Goal: Information Seeking & Learning: Learn about a topic

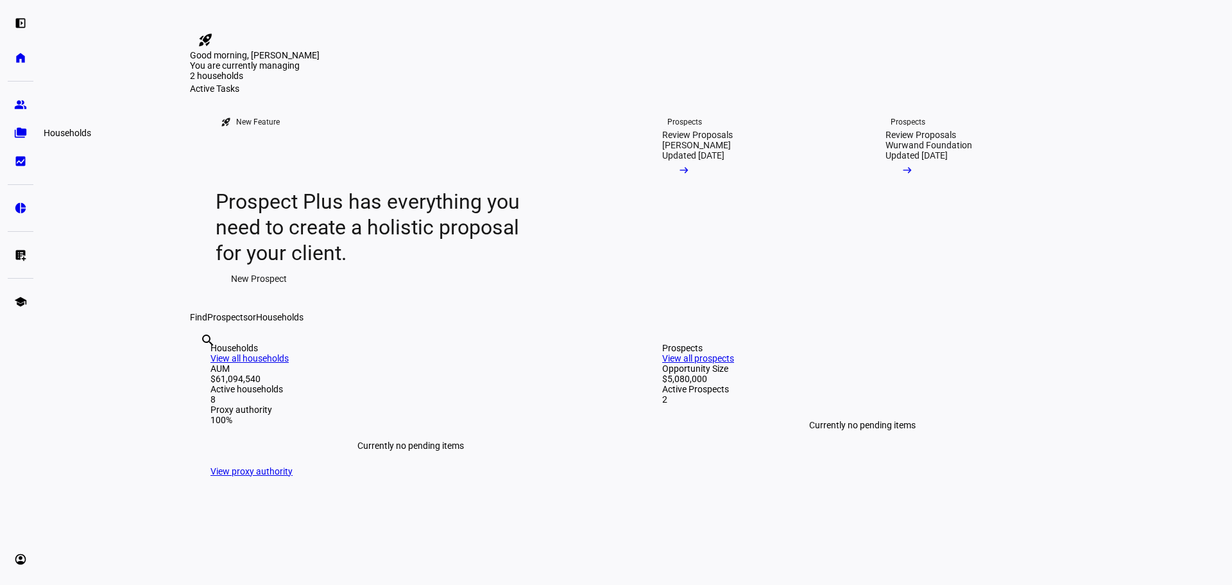
click at [8, 130] on link "folder_copy Households" at bounding box center [21, 133] width 26 height 26
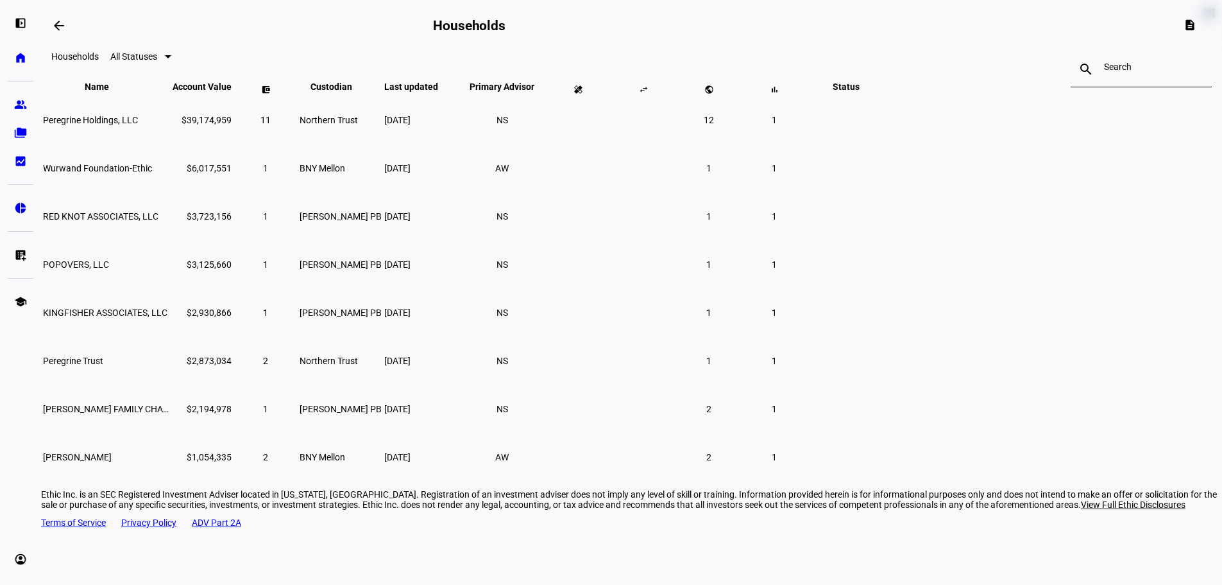
scroll to position [69, 0]
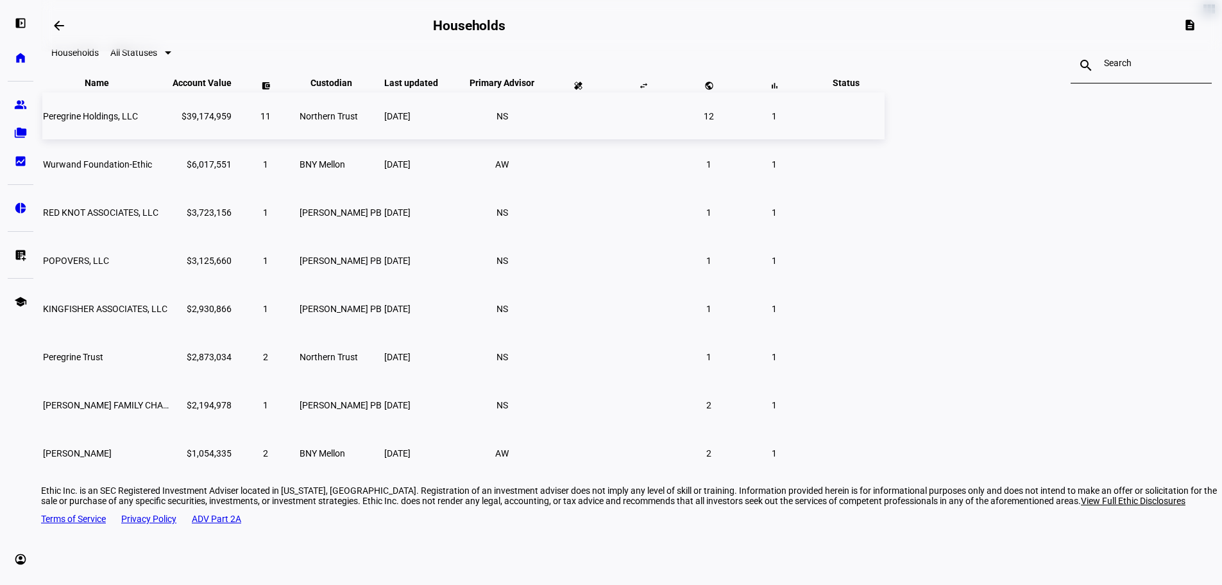
click at [138, 121] on span "Peregrine Holdings, LLC" at bounding box center [90, 116] width 95 height 10
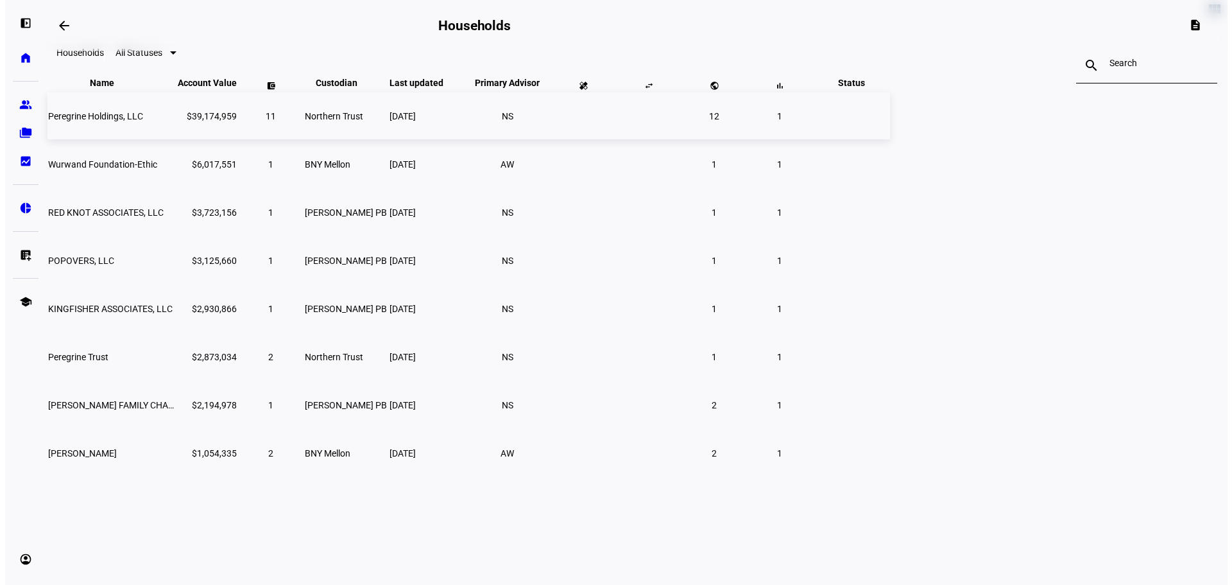
scroll to position [0, 0]
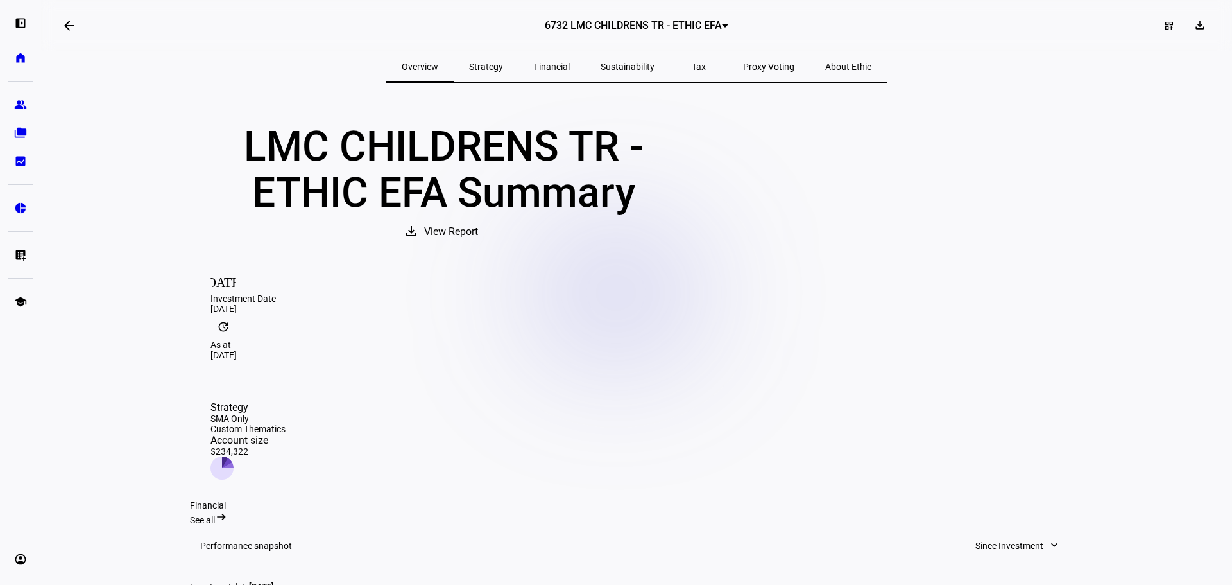
click at [69, 21] on mat-icon "arrow_backwards" at bounding box center [69, 25] width 15 height 15
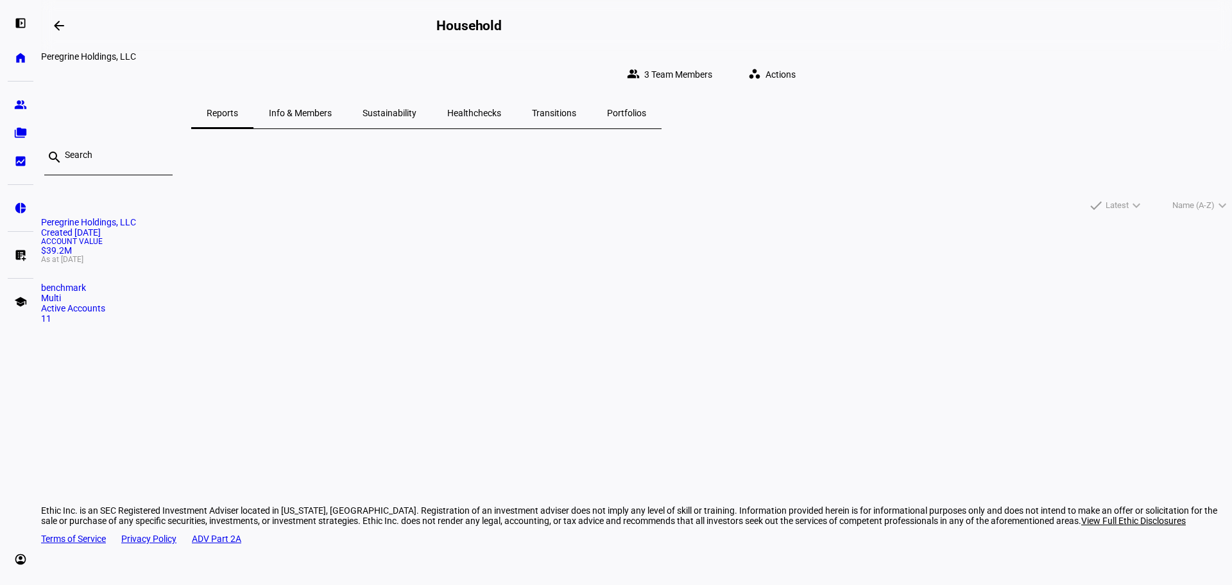
click at [136, 217] on span "Peregrine Holdings, LLC" at bounding box center [88, 222] width 95 height 10
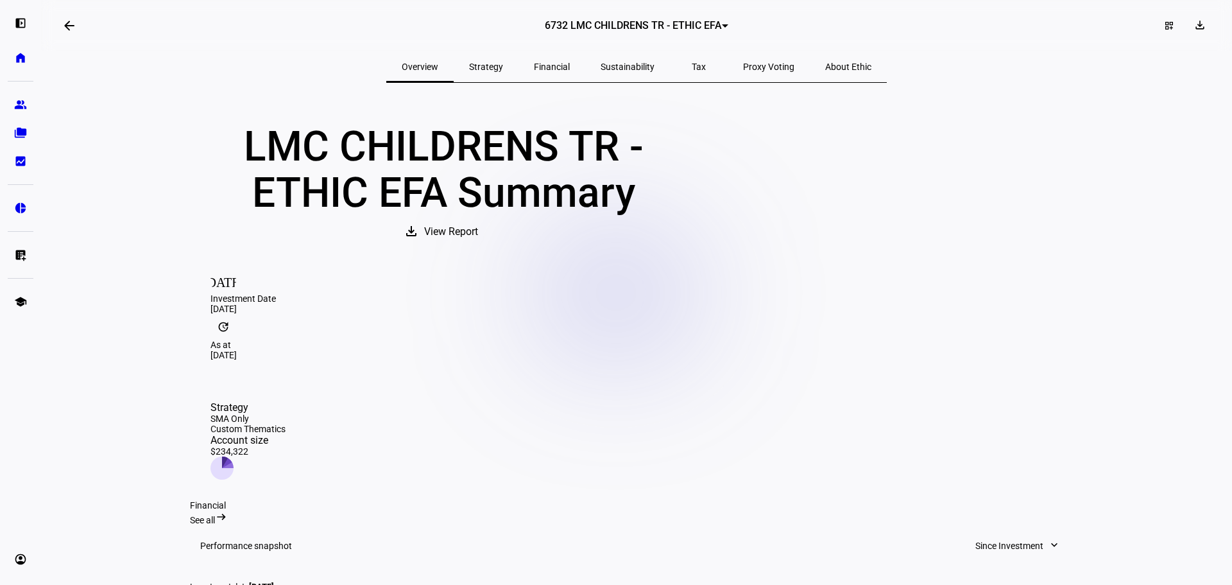
click at [85, 22] on span at bounding box center [69, 25] width 31 height 31
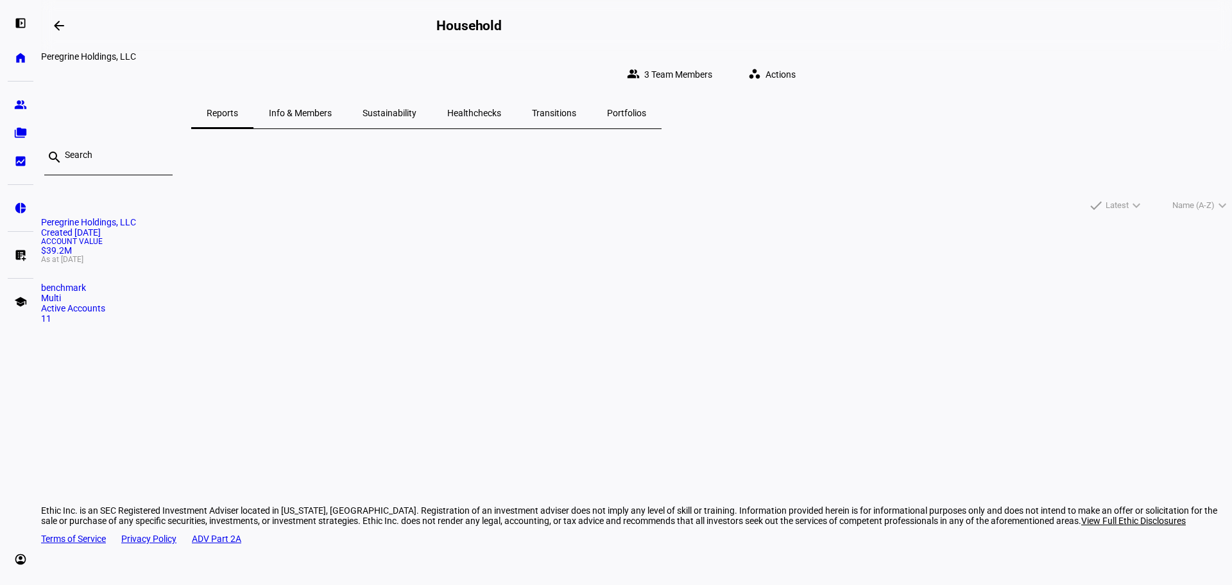
click at [332, 98] on span "Info & Members" at bounding box center [300, 113] width 63 height 31
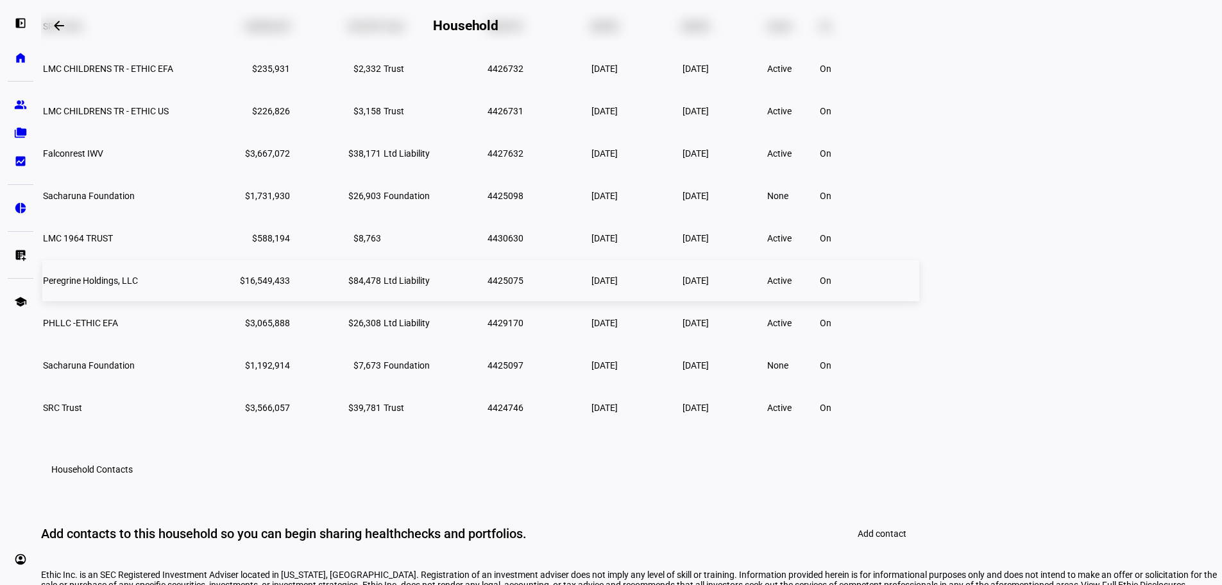
scroll to position [385, 0]
click at [138, 285] on span "Peregrine Holdings, LLC" at bounding box center [90, 280] width 95 height 10
click at [291, 300] on td "$16,549,433" at bounding box center [244, 279] width 93 height 41
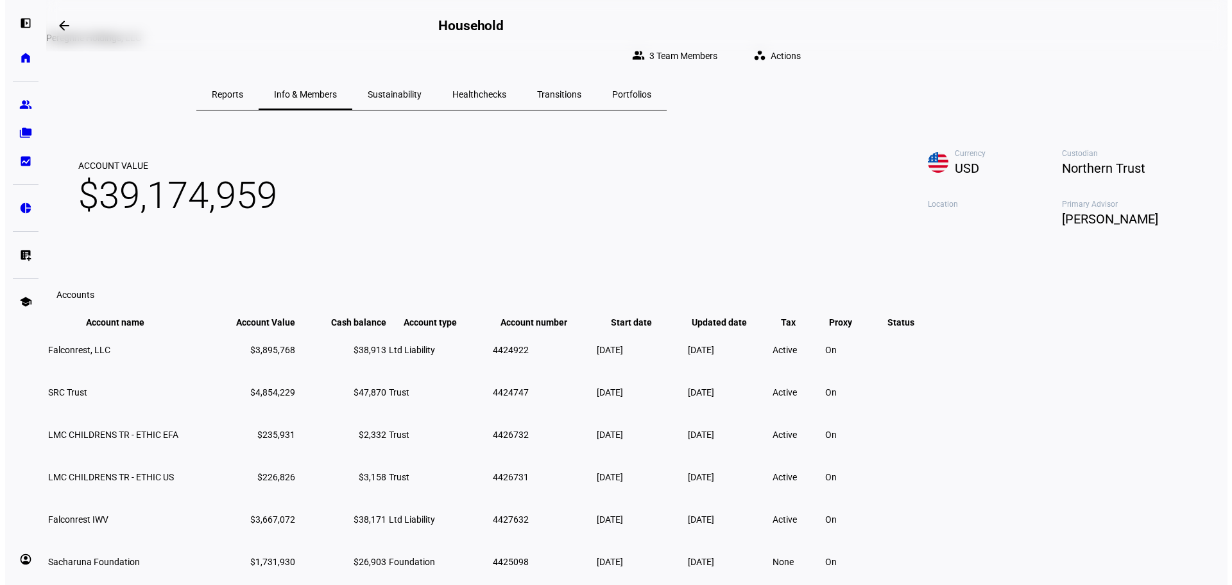
scroll to position [0, 0]
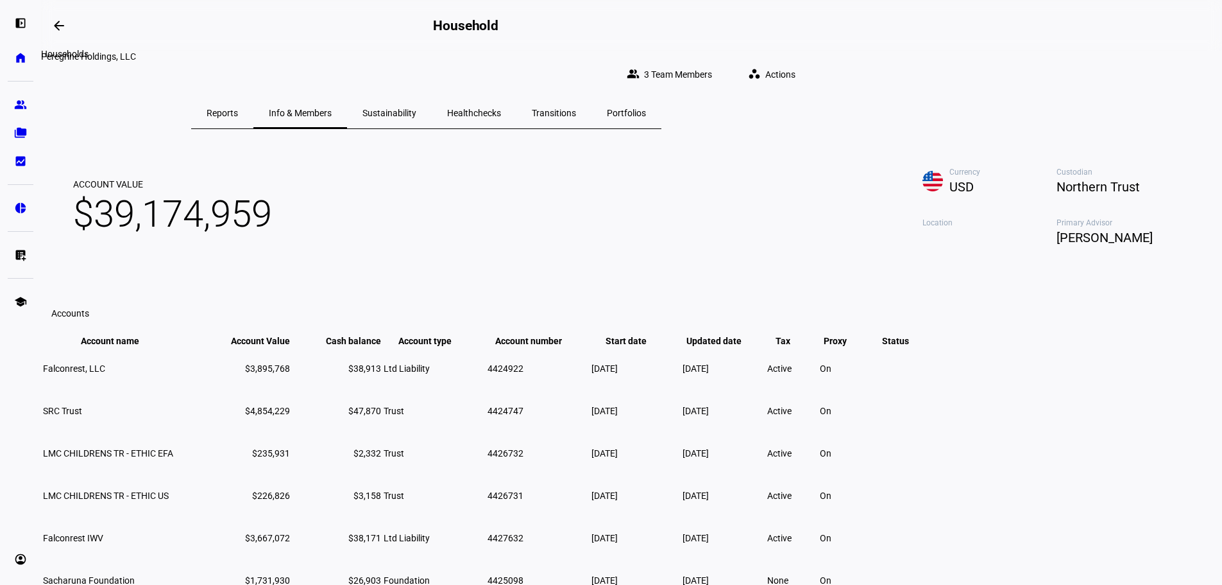
click at [60, 28] on mat-icon "arrow_backwards" at bounding box center [58, 25] width 15 height 15
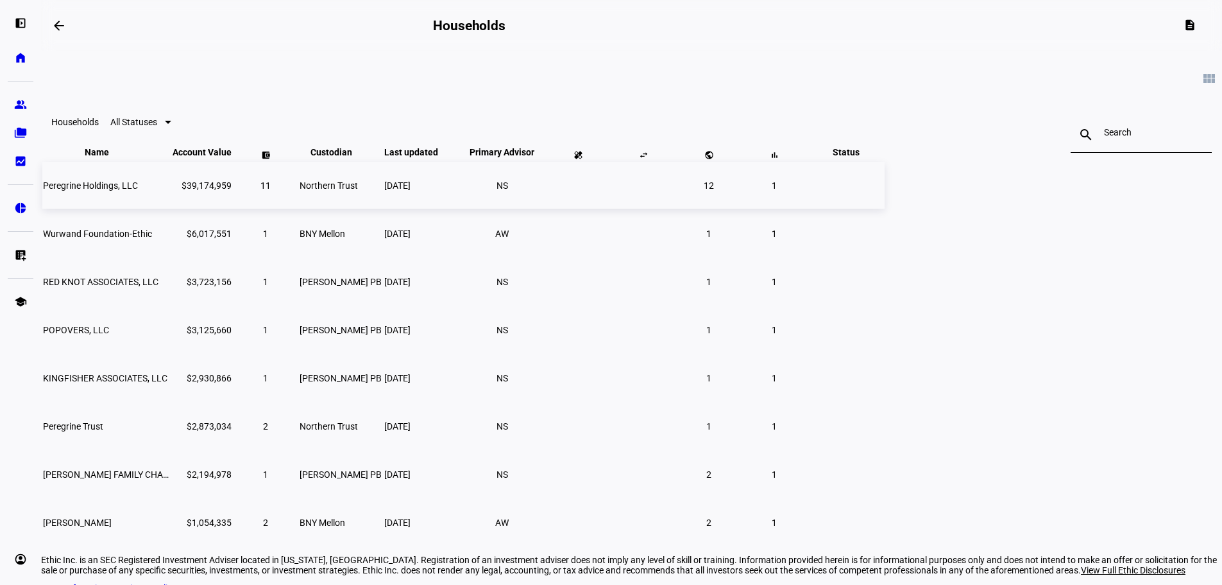
click at [138, 191] on span "Peregrine Holdings, LLC" at bounding box center [90, 185] width 95 height 10
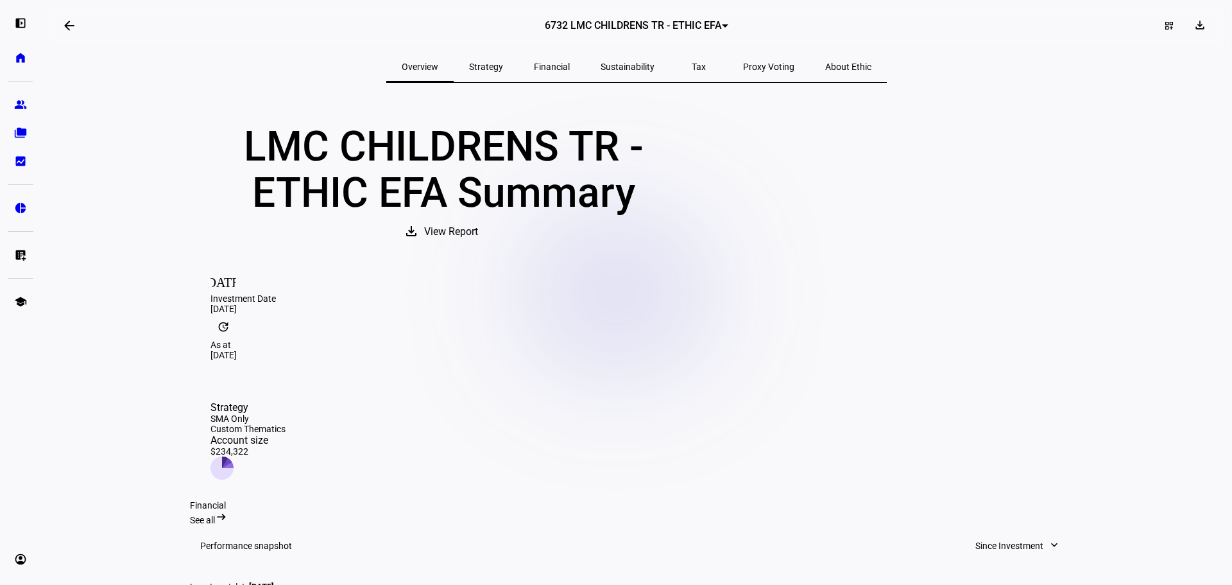
click at [683, 14] on eth-layout-page-header "arrow_backwards 6732 LMC CHILDRENS TR - ETHIC EFA dashboard_customize download" at bounding box center [636, 25] width 1191 height 51
click at [679, 24] on span "6732 LMC CHILDRENS TR - ETHIC EFA" at bounding box center [633, 25] width 177 height 12
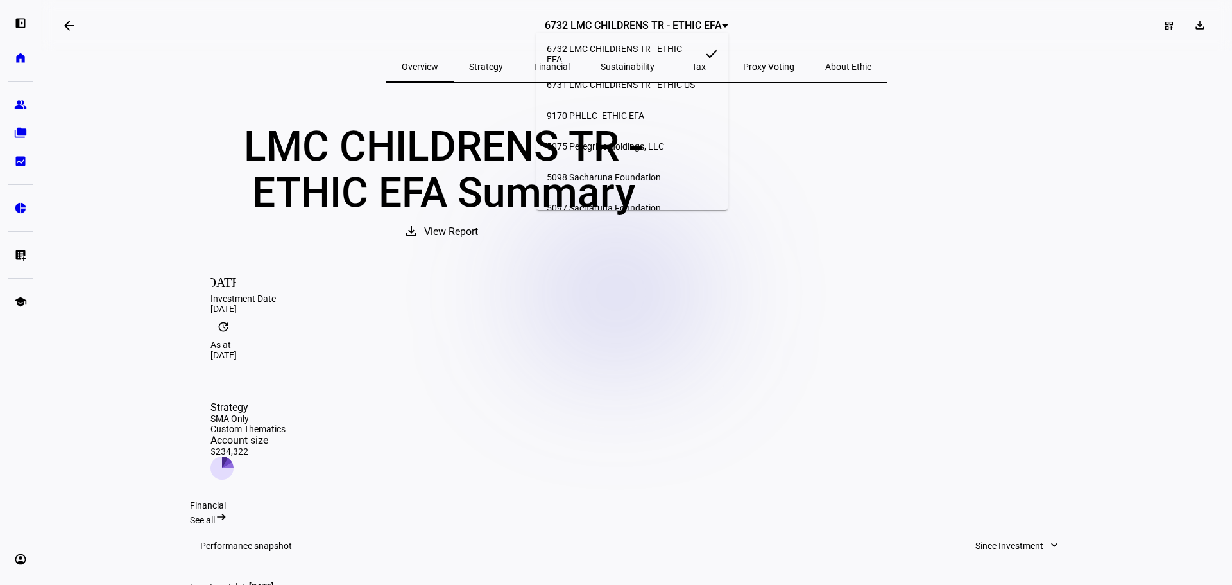
click at [655, 148] on span "5075 Peregrine Holdings, LLC" at bounding box center [605, 146] width 117 height 10
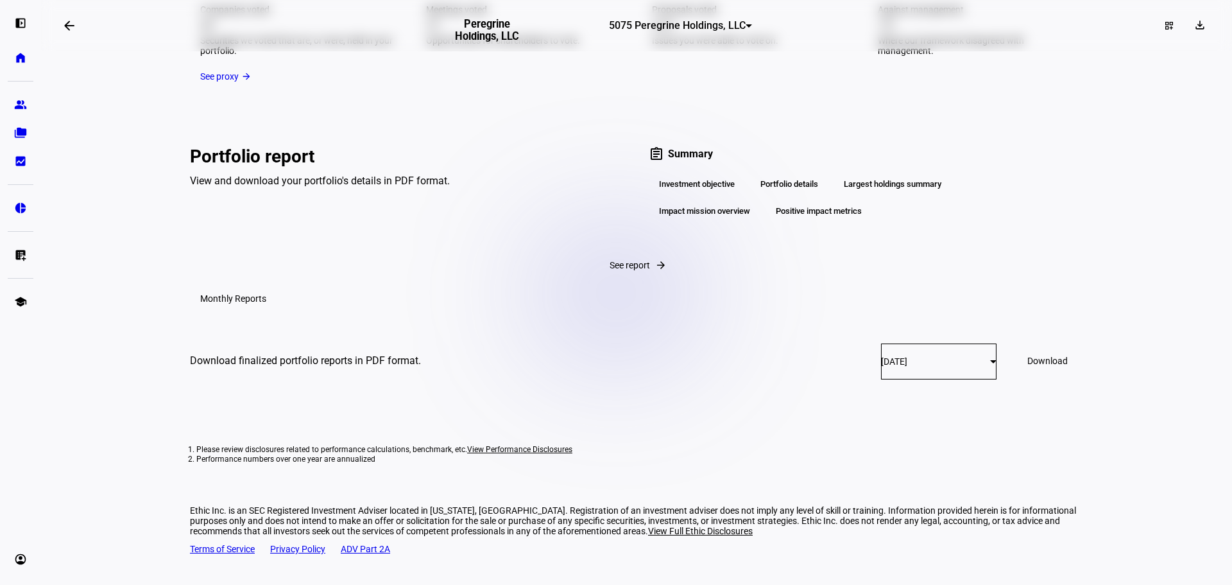
scroll to position [2266, 0]
click at [223, 280] on span at bounding box center [636, 265] width 893 height 31
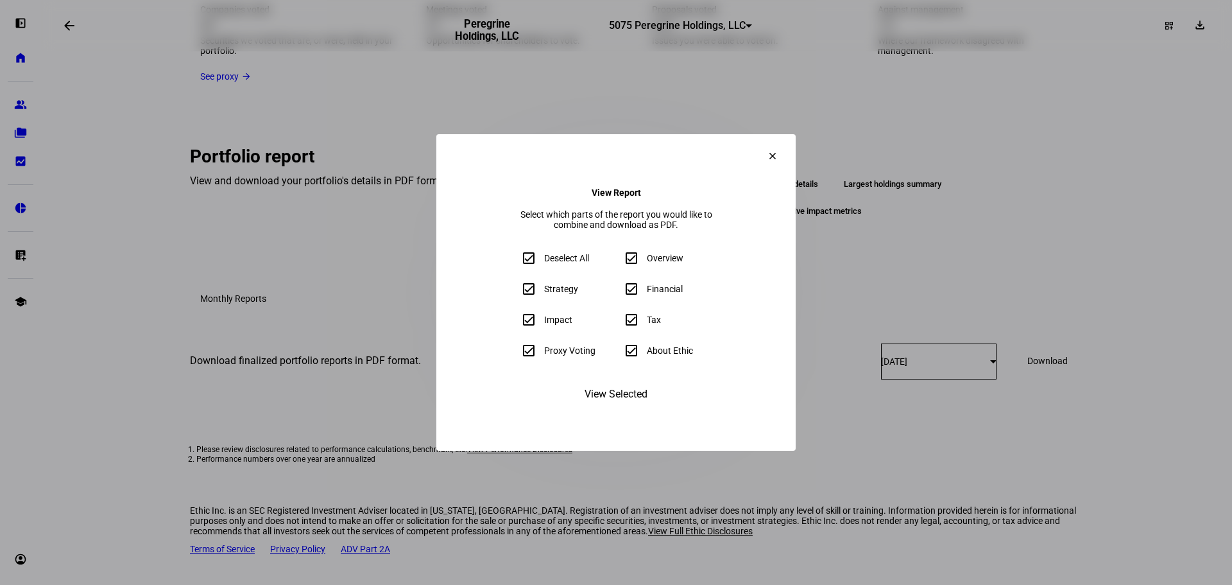
click at [778, 150] on mat-icon "clear" at bounding box center [773, 156] width 12 height 12
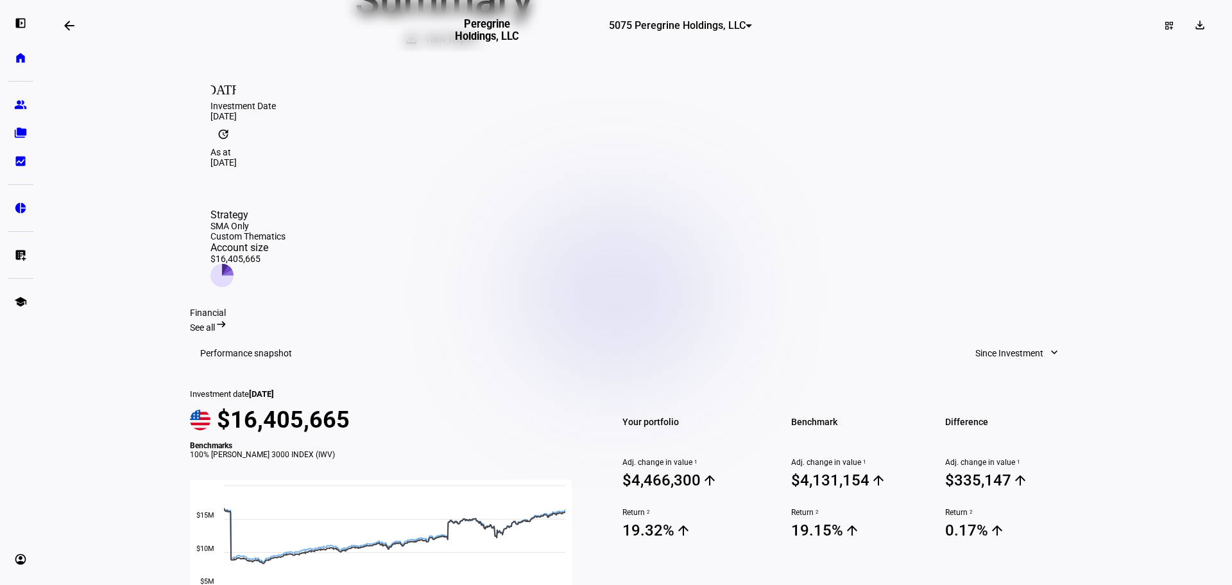
scroll to position [21, 0]
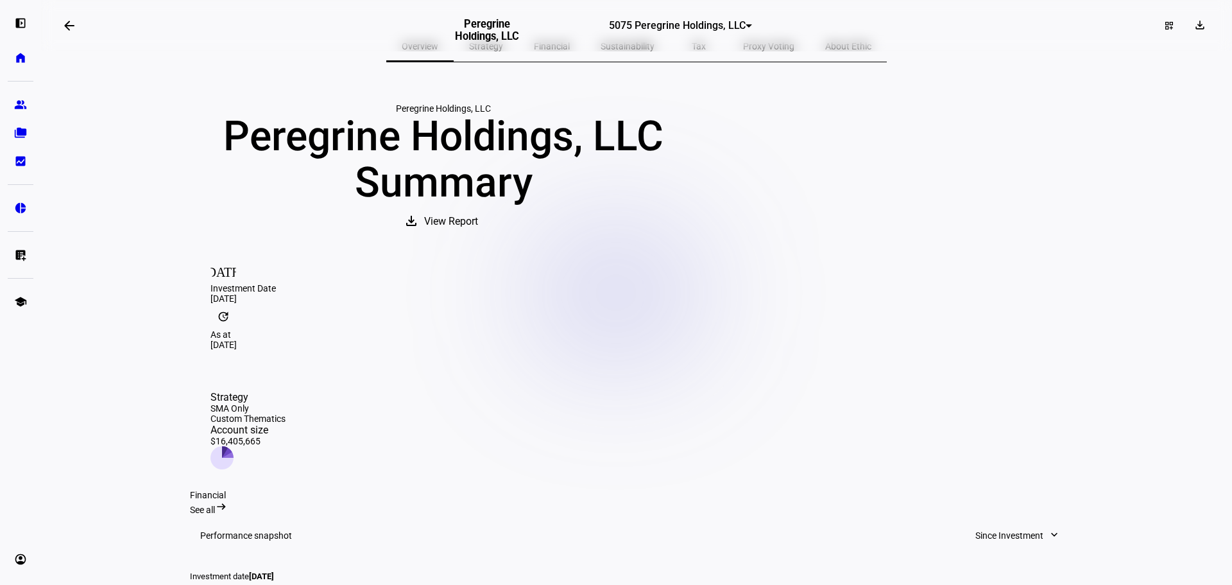
click at [228, 500] on mat-icon "arrow_right_alt" at bounding box center [221, 506] width 13 height 13
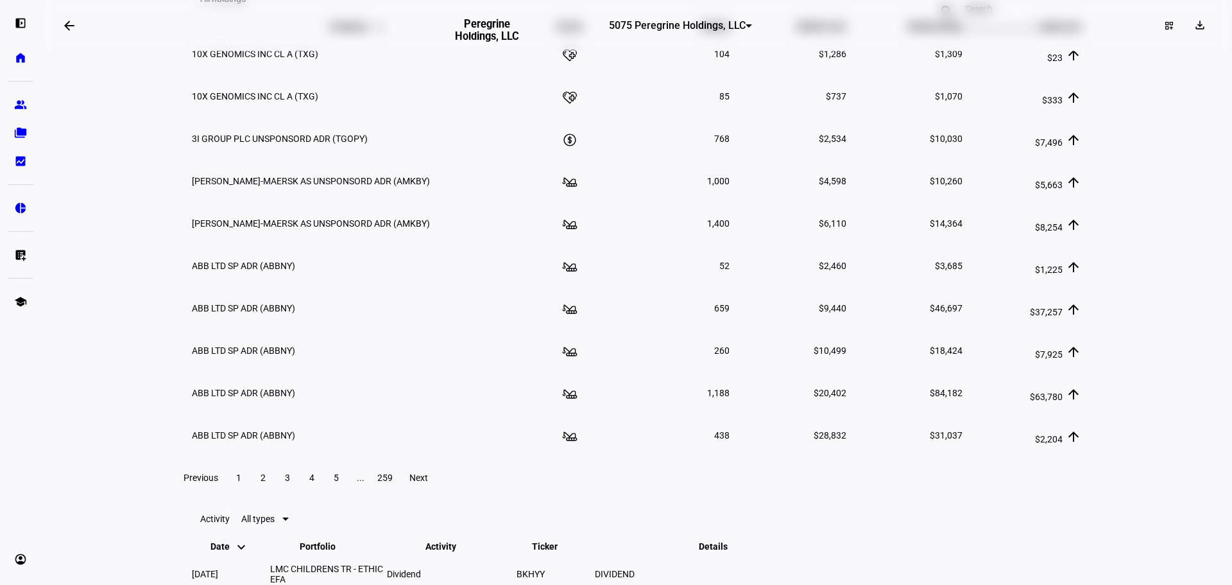
scroll to position [1945, 0]
click at [1205, 28] on span at bounding box center [1201, 25] width 31 height 21
click at [1176, 131] on div at bounding box center [616, 292] width 1232 height 585
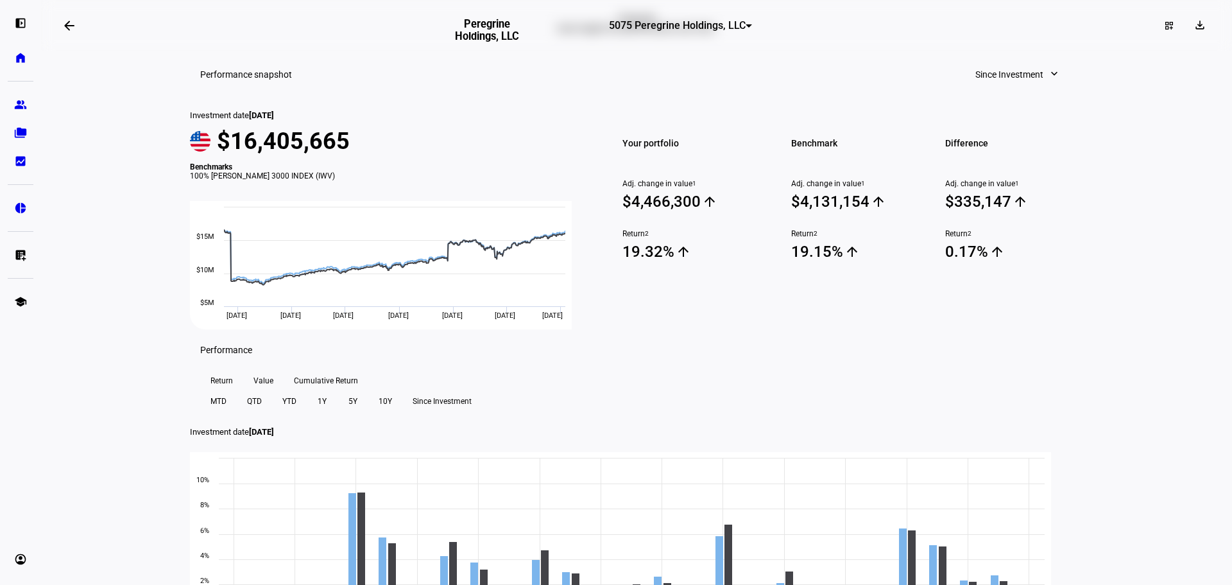
scroll to position [0, 0]
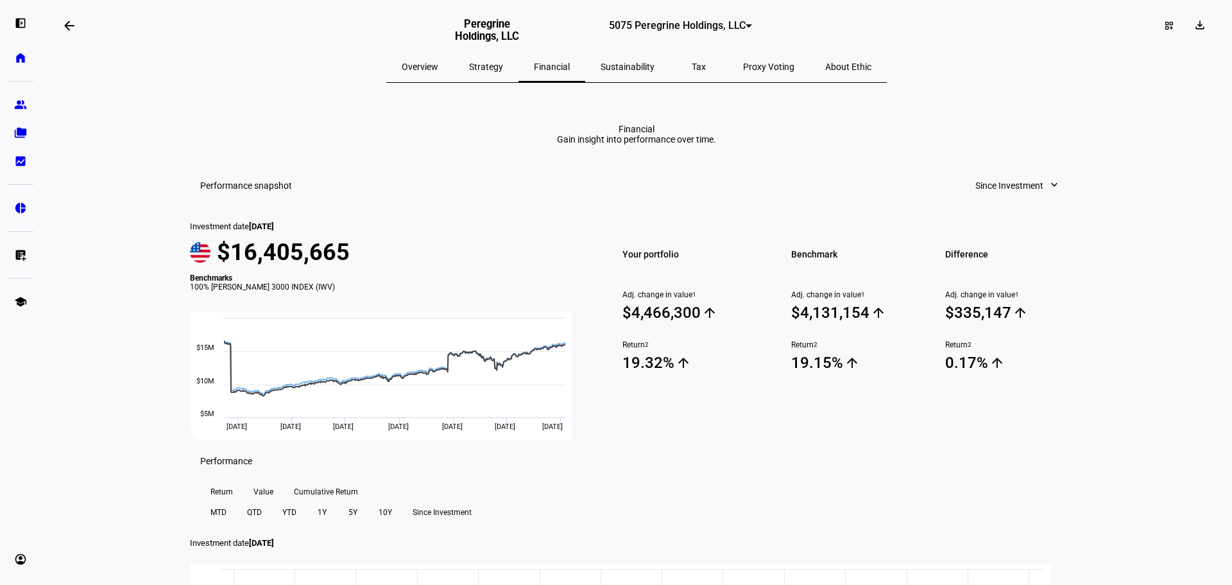
drag, startPoint x: 277, startPoint y: 142, endPoint x: 289, endPoint y: 139, distance: 12.0
click at [277, 142] on eth-report-page-title "Financial Gain insight into performance over time." at bounding box center [636, 134] width 893 height 21
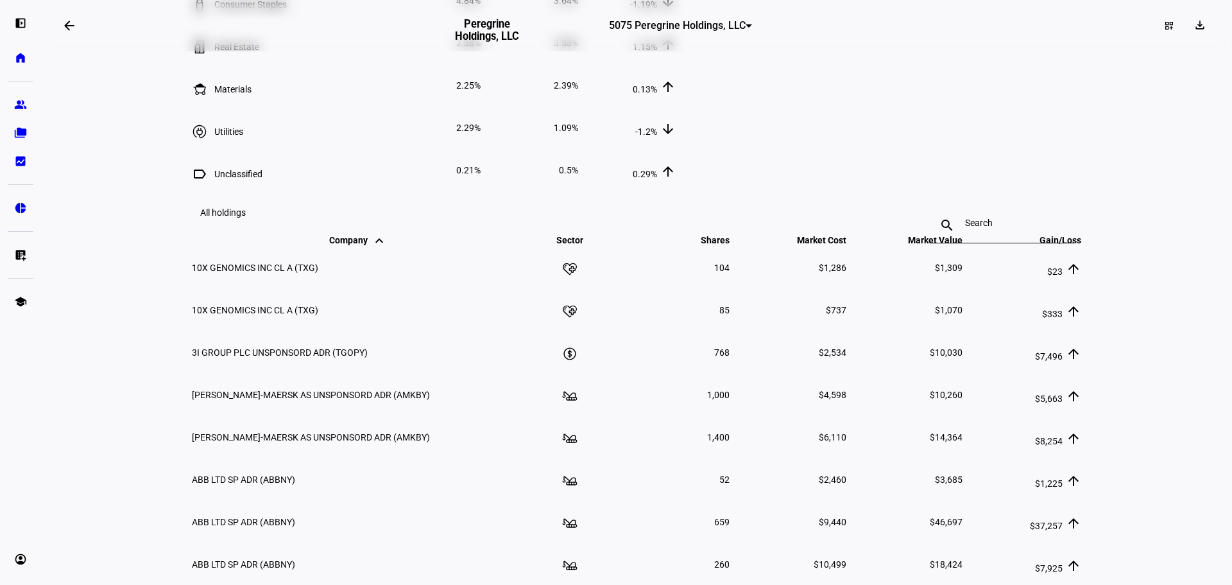
scroll to position [2310, 0]
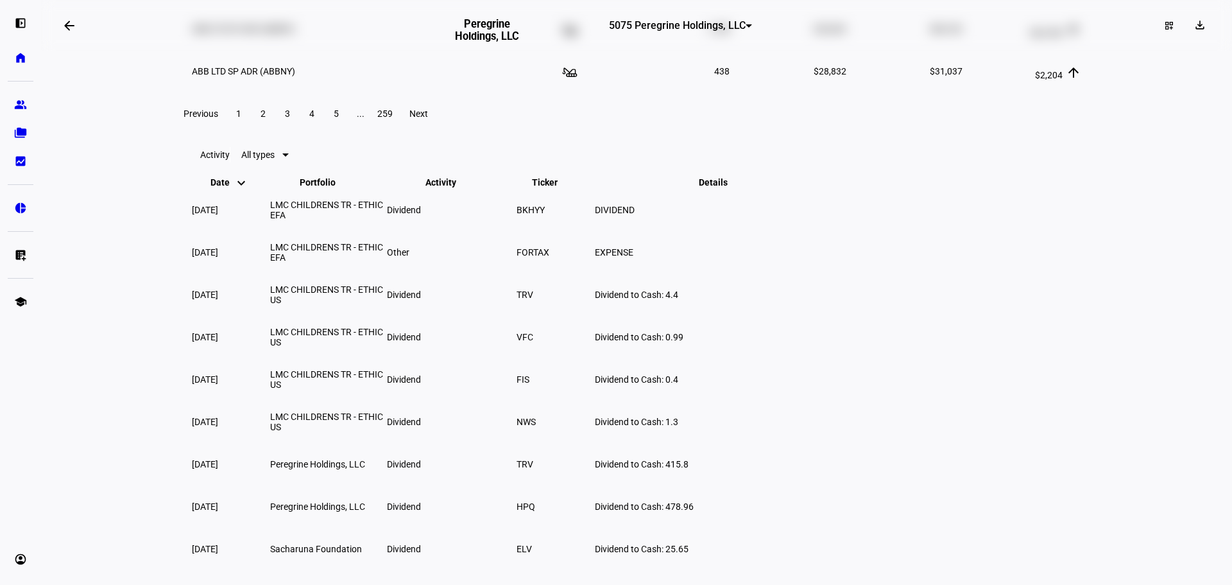
click at [398, 134] on div "Previous 1 2 3 4 5 ... 259 Next" at bounding box center [636, 113] width 925 height 41
click at [393, 119] on span "259" at bounding box center [384, 113] width 15 height 10
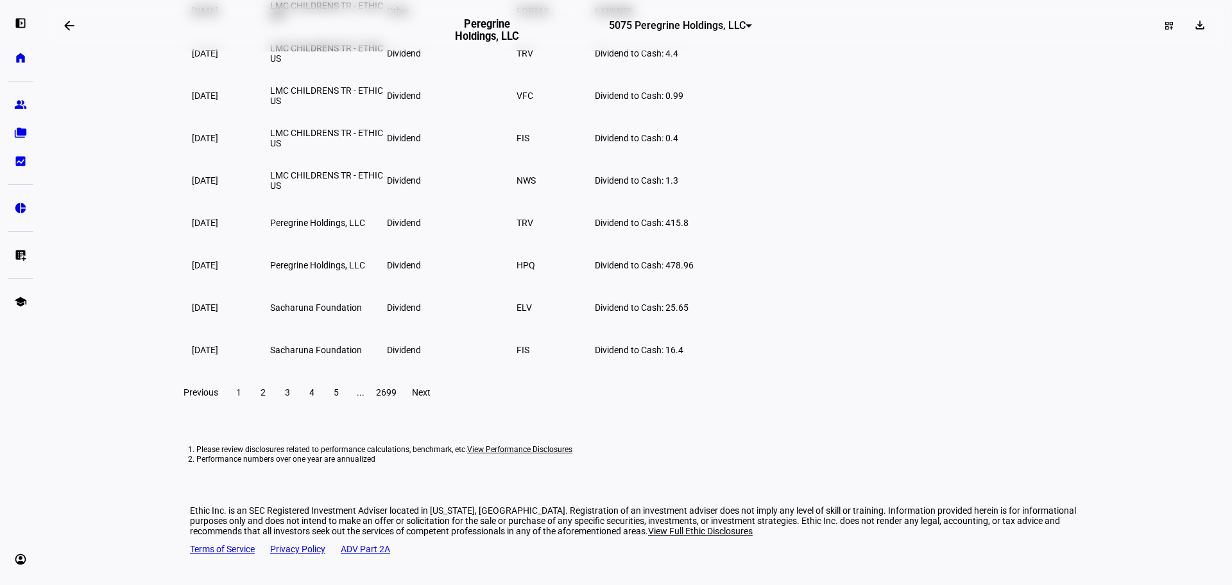
scroll to position [2374, 0]
click at [266, 397] on span "2" at bounding box center [263, 392] width 5 height 10
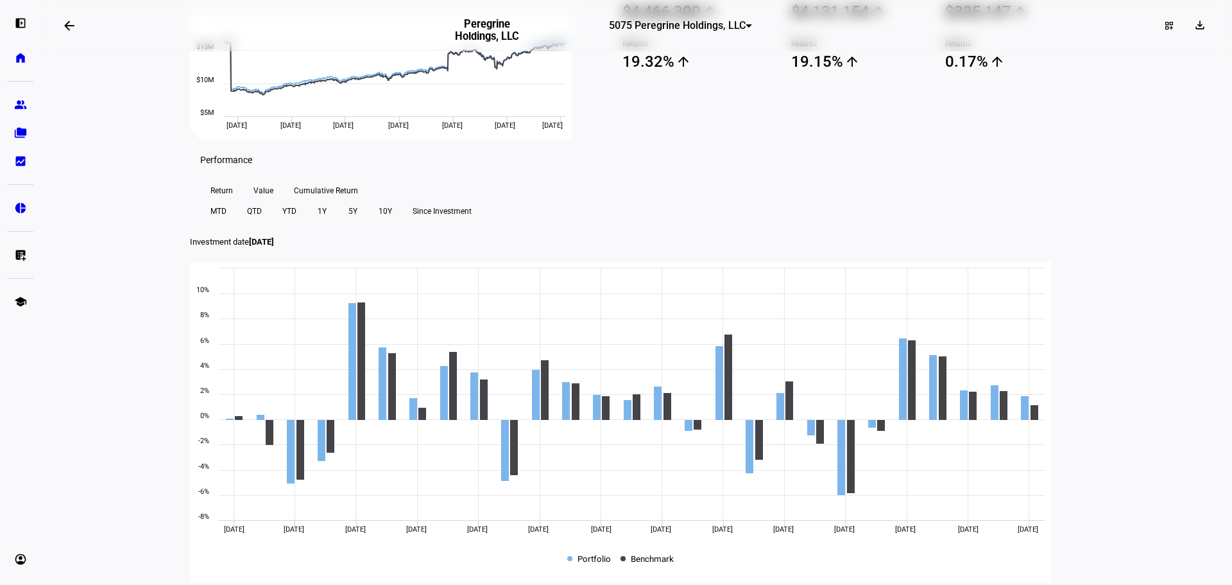
scroll to position [0, 0]
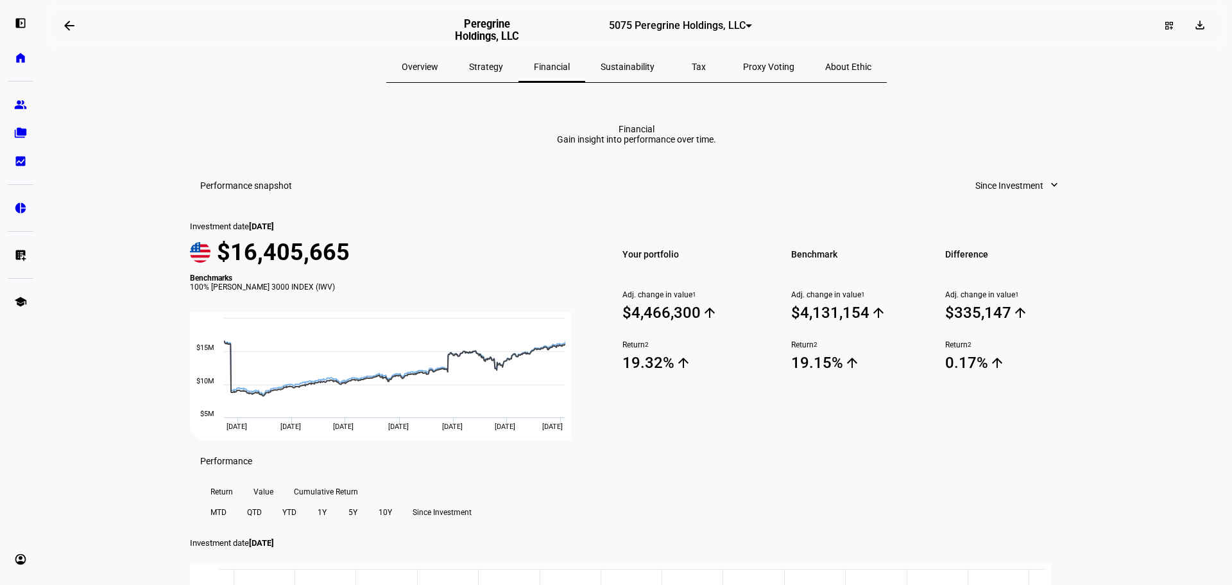
click at [503, 66] on span "Strategy" at bounding box center [486, 66] width 34 height 9
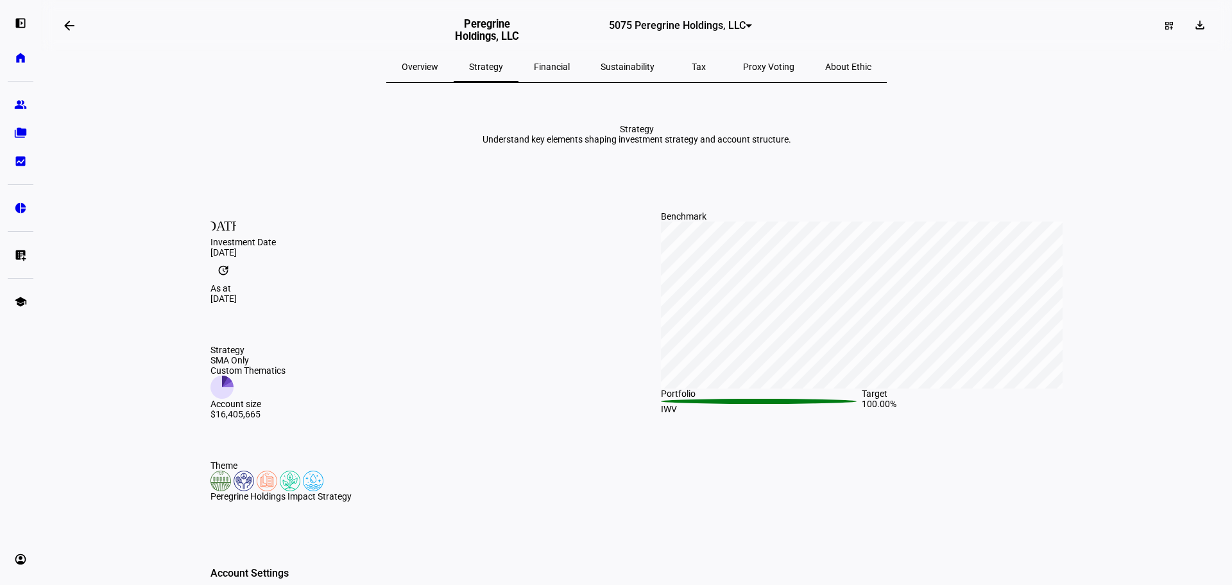
click at [438, 65] on span "Overview" at bounding box center [420, 66] width 37 height 9
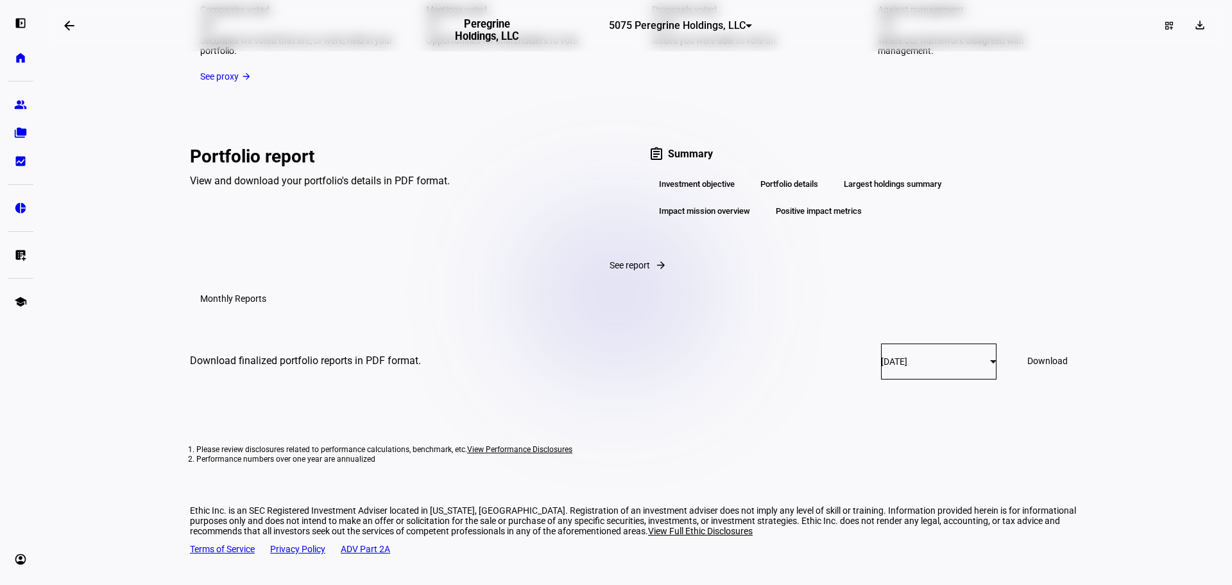
scroll to position [2369, 0]
click at [610, 260] on span "See report" at bounding box center [630, 265] width 40 height 10
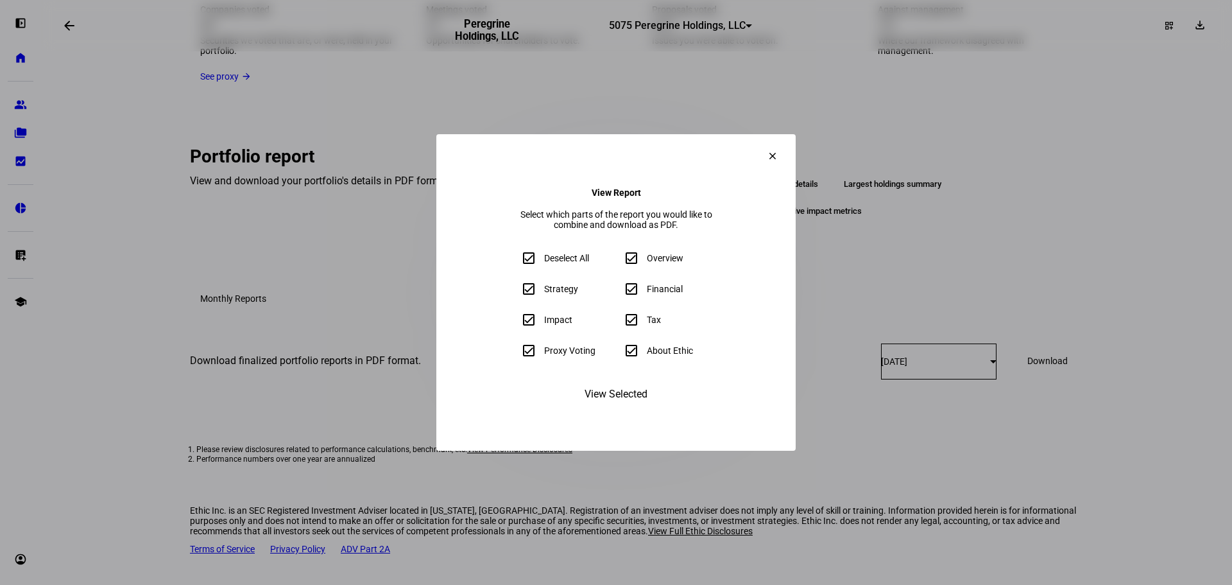
click at [778, 150] on mat-icon "clear" at bounding box center [773, 156] width 12 height 12
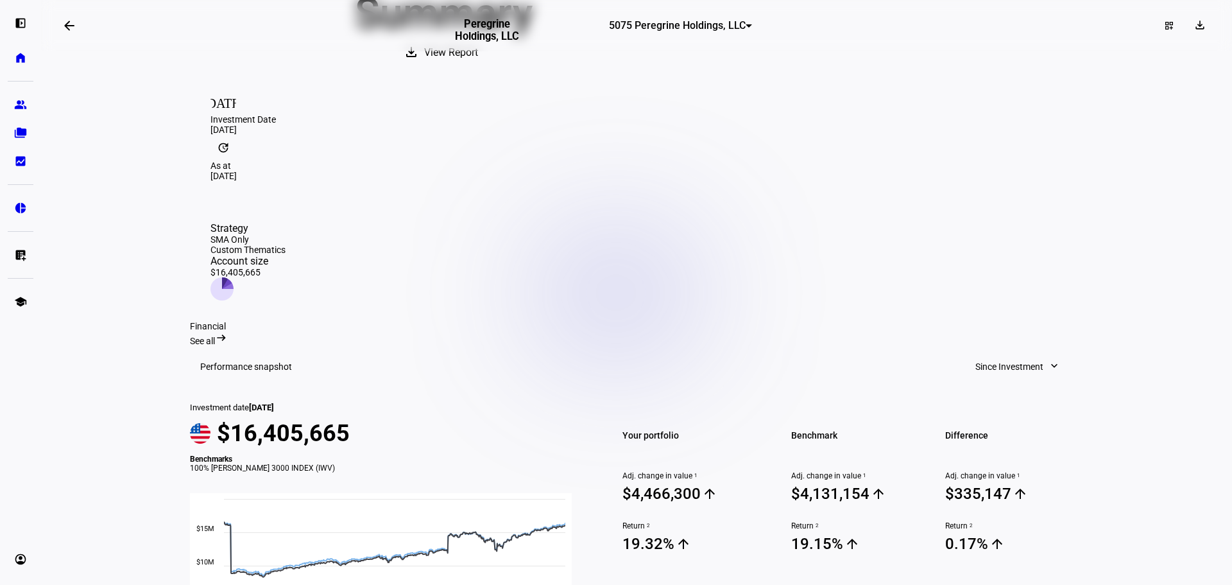
scroll to position [0, 0]
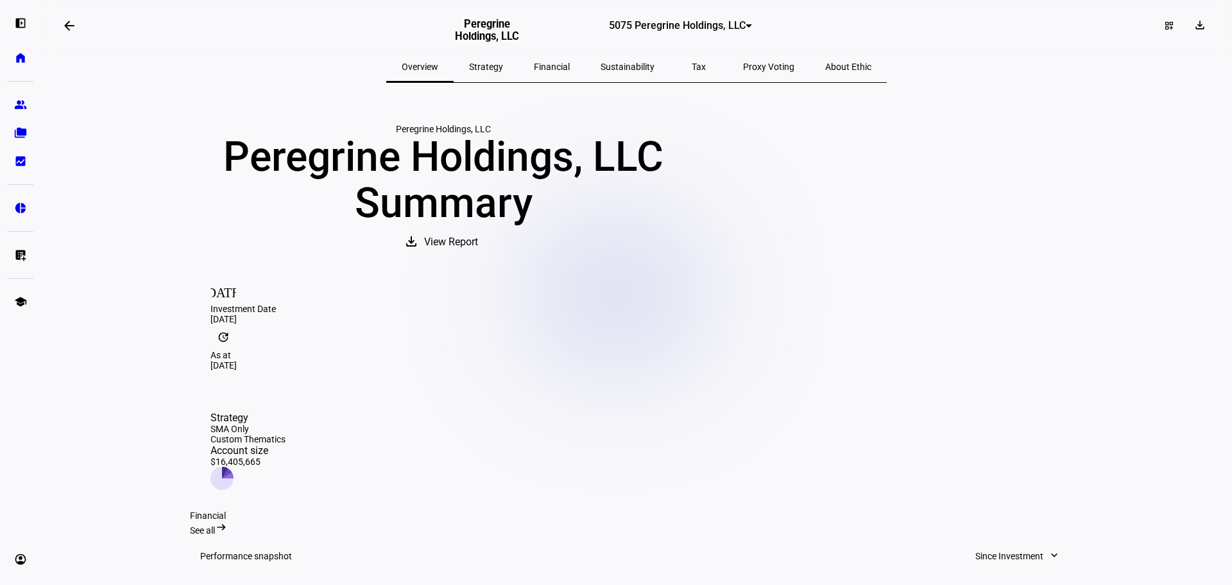
click at [503, 67] on span "Strategy" at bounding box center [486, 66] width 34 height 9
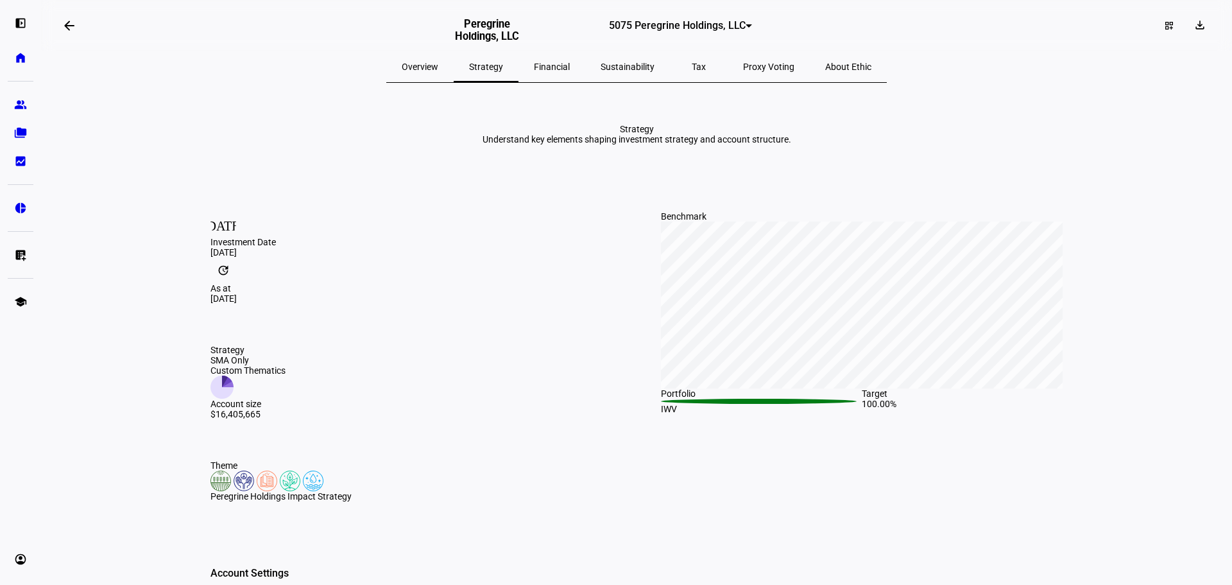
click at [566, 63] on span "Financial" at bounding box center [552, 66] width 36 height 9
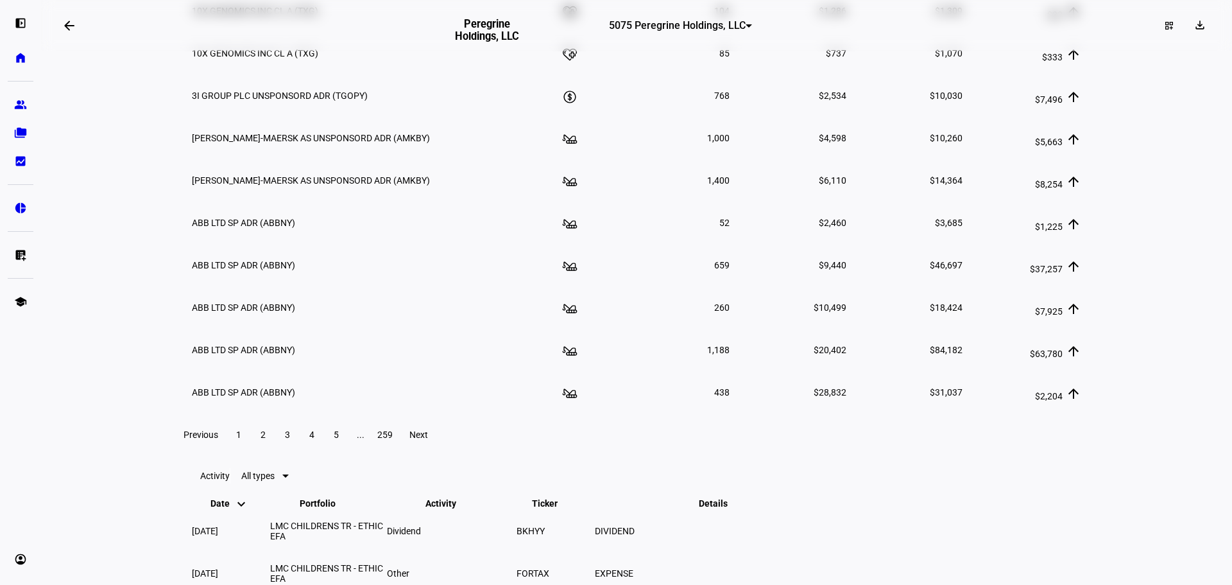
scroll to position [2182, 0]
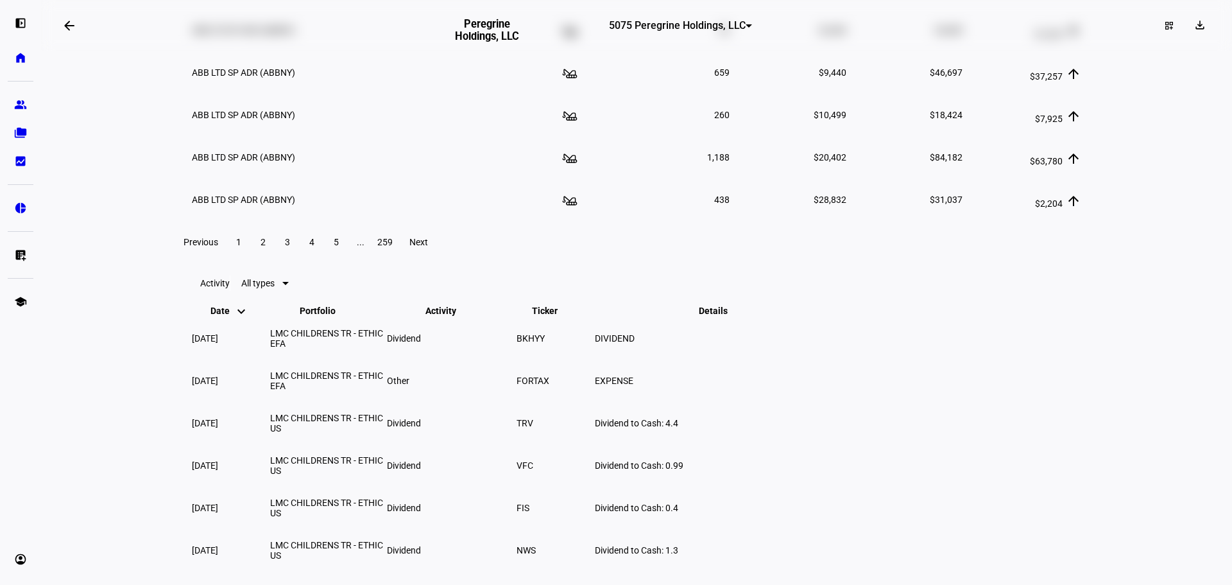
click at [266, 247] on span "2" at bounding box center [263, 242] width 5 height 10
click at [299, 257] on span at bounding box center [287, 241] width 23 height 31
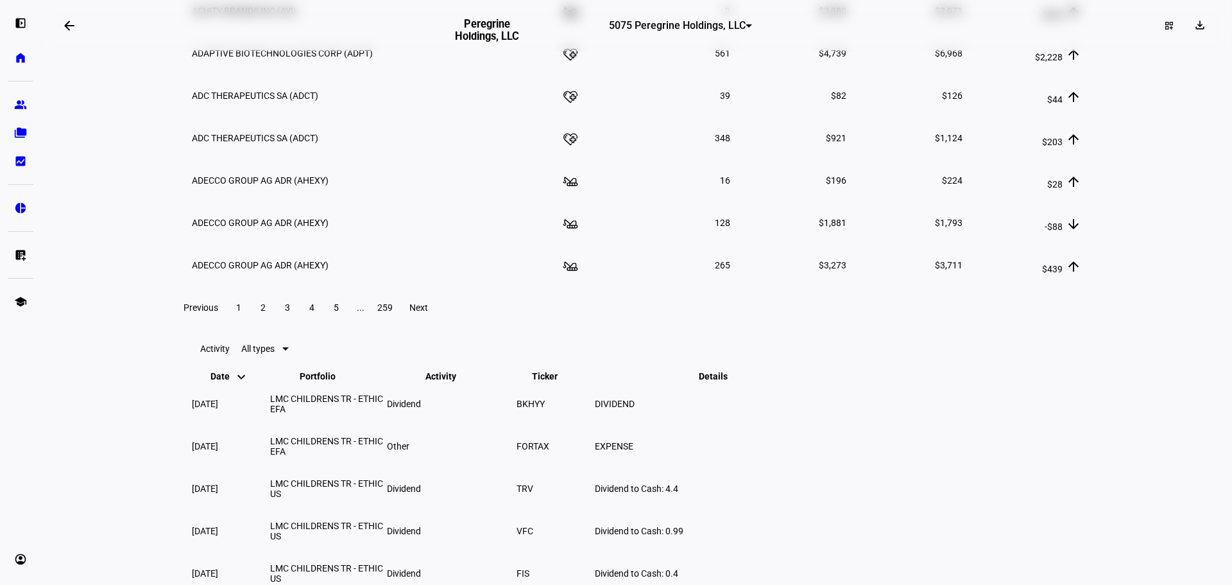
scroll to position [2117, 0]
click at [1202, 25] on span at bounding box center [1203, 25] width 2 height 21
click at [1158, 85] on button "Portfolio Report" at bounding box center [1162, 87] width 92 height 31
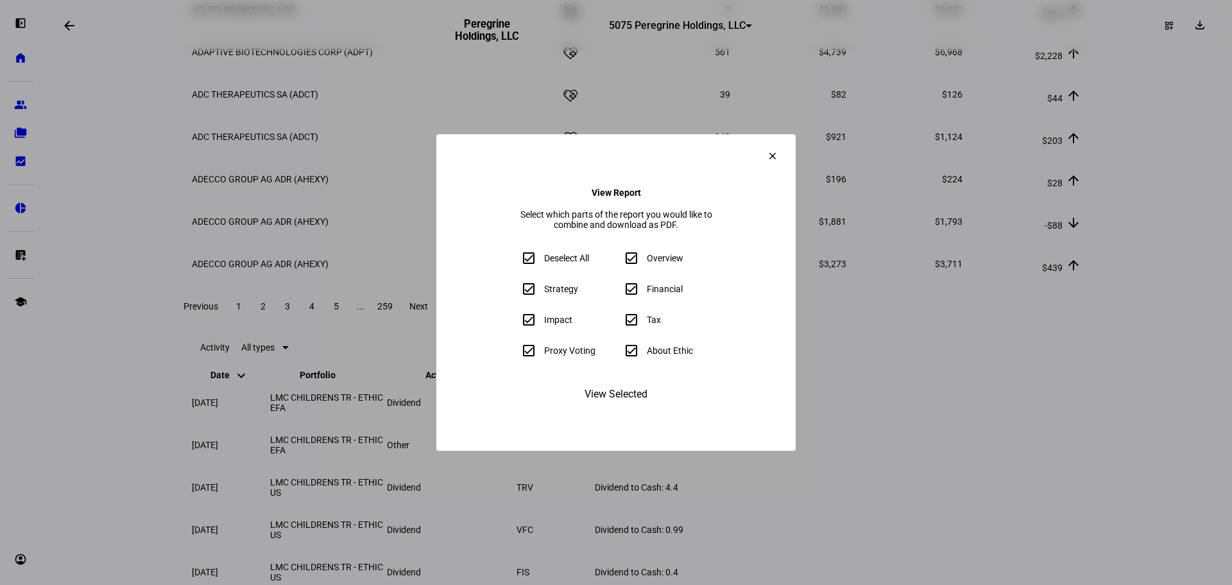
click at [778, 150] on mat-icon "clear" at bounding box center [773, 156] width 12 height 12
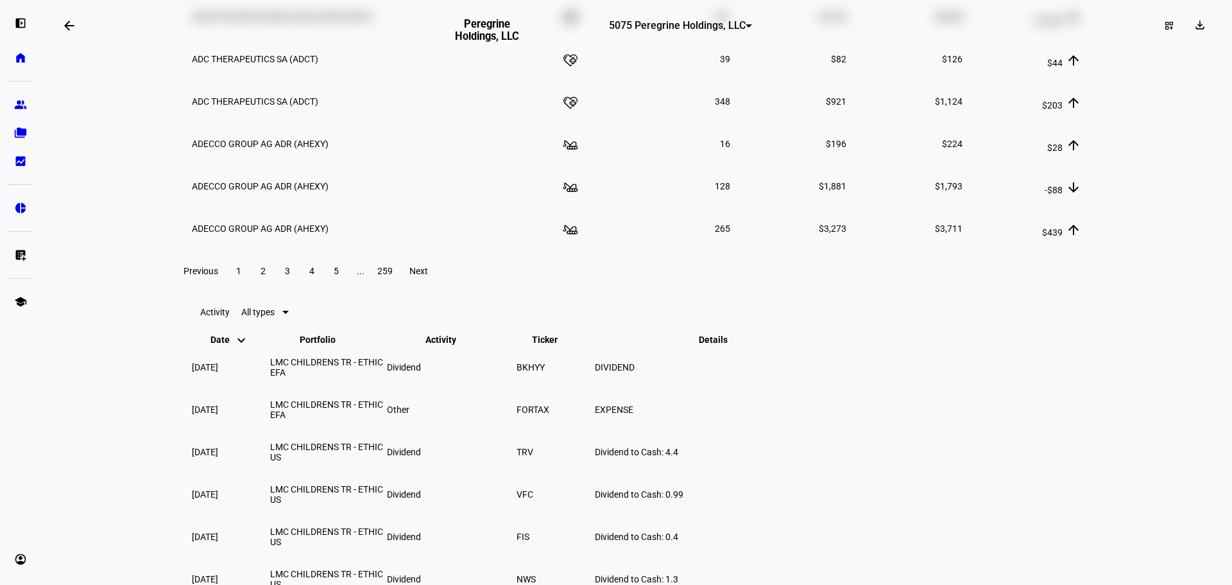
scroll to position [2036, 0]
